Goal: Task Accomplishment & Management: Manage account settings

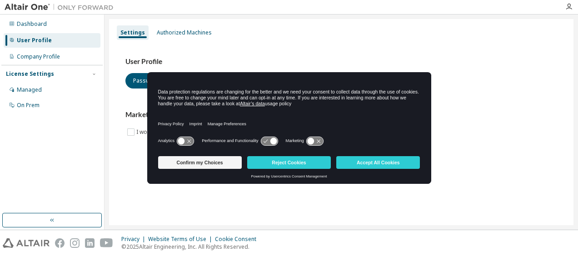
click at [417, 46] on div "User Profile Password and Security Settings Marketing Preferences I would like …" at bounding box center [342, 103] width 454 height 124
click at [303, 162] on button "Reject Cookies" at bounding box center [289, 162] width 84 height 13
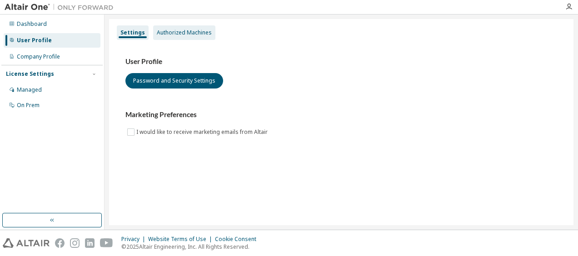
click at [162, 35] on div "Authorized Machines" at bounding box center [184, 32] width 55 height 7
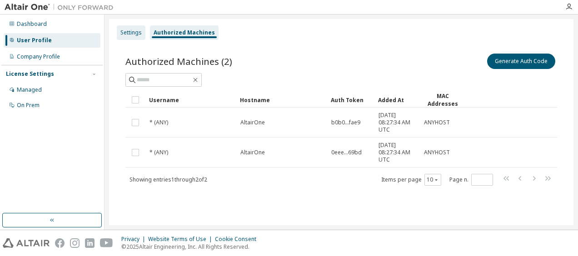
click at [129, 28] on div "Settings" at bounding box center [131, 32] width 29 height 15
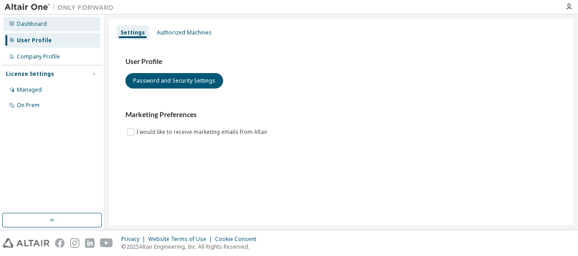
click at [53, 30] on div "Dashboard" at bounding box center [52, 24] width 97 height 15
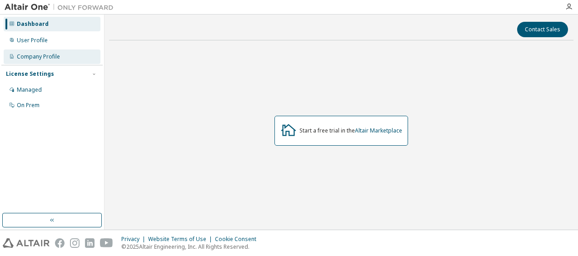
click at [42, 54] on div "Company Profile" at bounding box center [38, 56] width 43 height 7
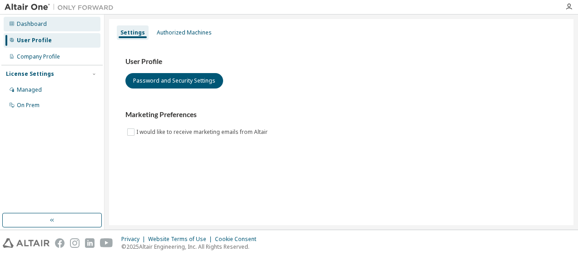
click at [79, 17] on div "Dashboard" at bounding box center [52, 24] width 97 height 15
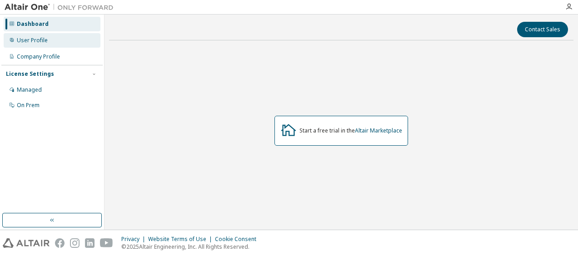
click at [74, 35] on div "User Profile" at bounding box center [52, 40] width 97 height 15
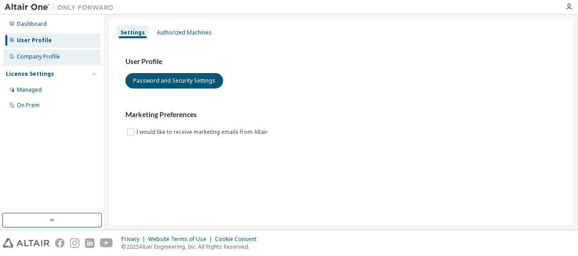
click at [77, 56] on div "Company Profile" at bounding box center [52, 57] width 97 height 15
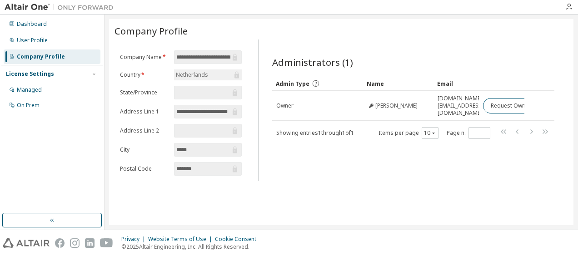
drag, startPoint x: 52, startPoint y: 68, endPoint x: 56, endPoint y: 66, distance: 4.9
click at [53, 67] on div "License Settings Managed On Prem" at bounding box center [51, 89] width 101 height 49
click at [95, 75] on icon "button" at bounding box center [93, 73] width 5 height 5
click at [75, 37] on div "User Profile" at bounding box center [52, 40] width 97 height 15
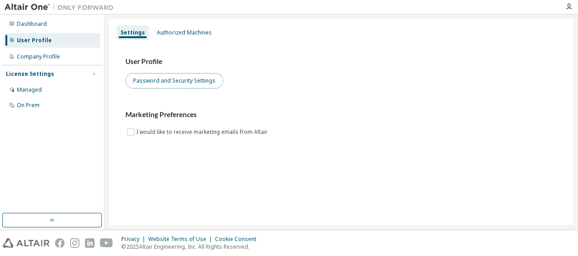
click at [175, 80] on button "Password and Security Settings" at bounding box center [174, 80] width 98 height 15
click at [195, 77] on button "Password and Security Settings" at bounding box center [174, 80] width 98 height 15
